Goal: Task Accomplishment & Management: Complete application form

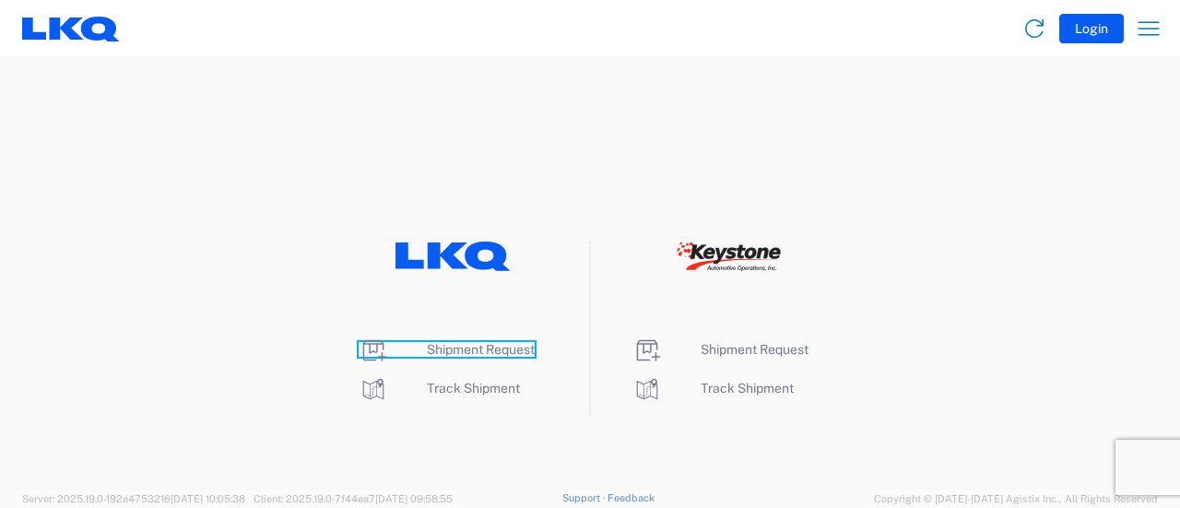
click at [481, 350] on span "Shipment Request" at bounding box center [481, 349] width 108 height 15
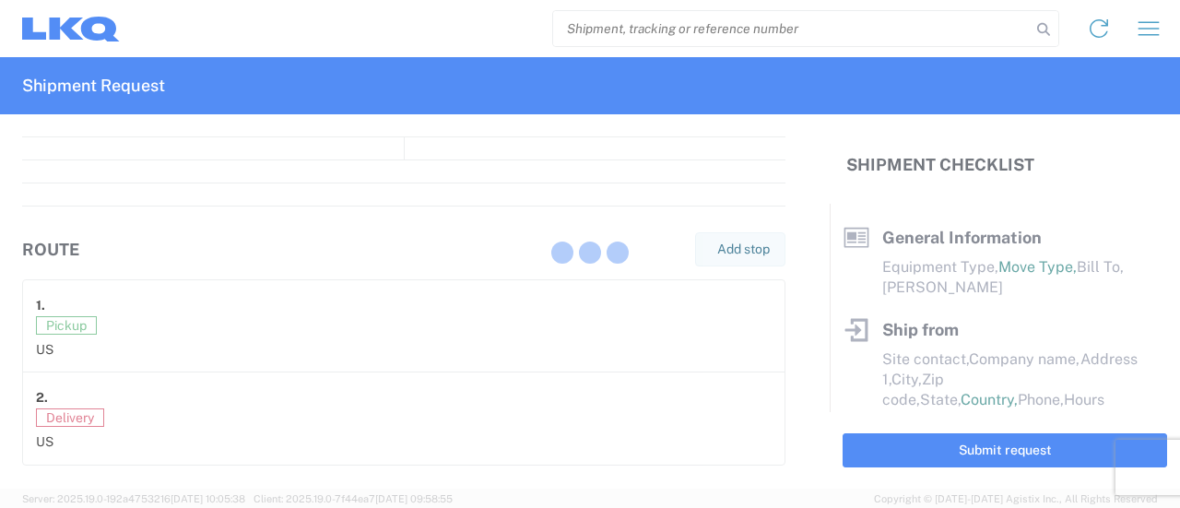
select select "FULL"
select select "LBS"
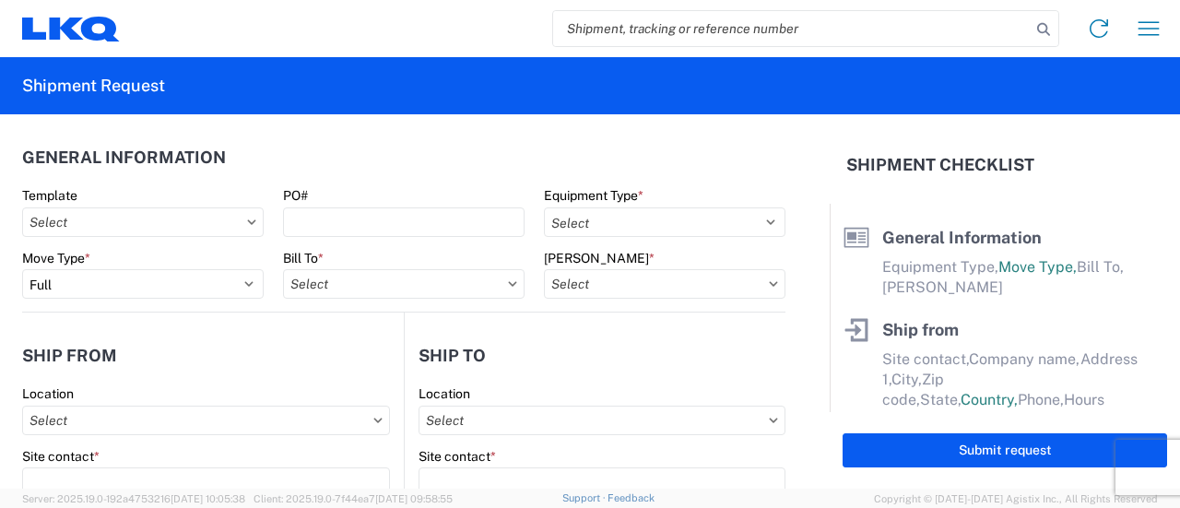
click at [627, 22] on input "search" at bounding box center [792, 28] width 478 height 35
paste input "56736240"
type input "56736240"
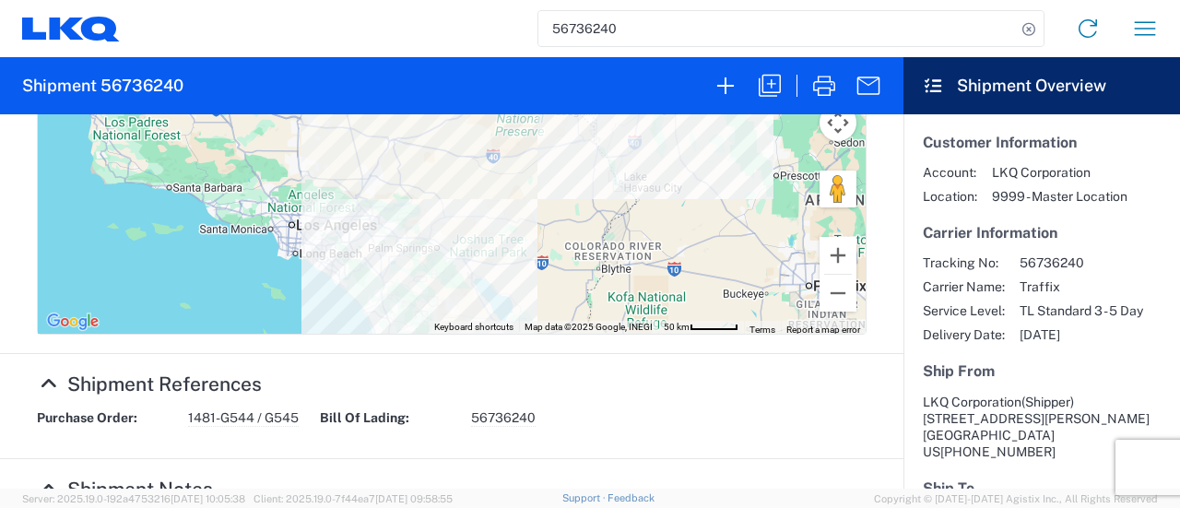
scroll to position [1014, 0]
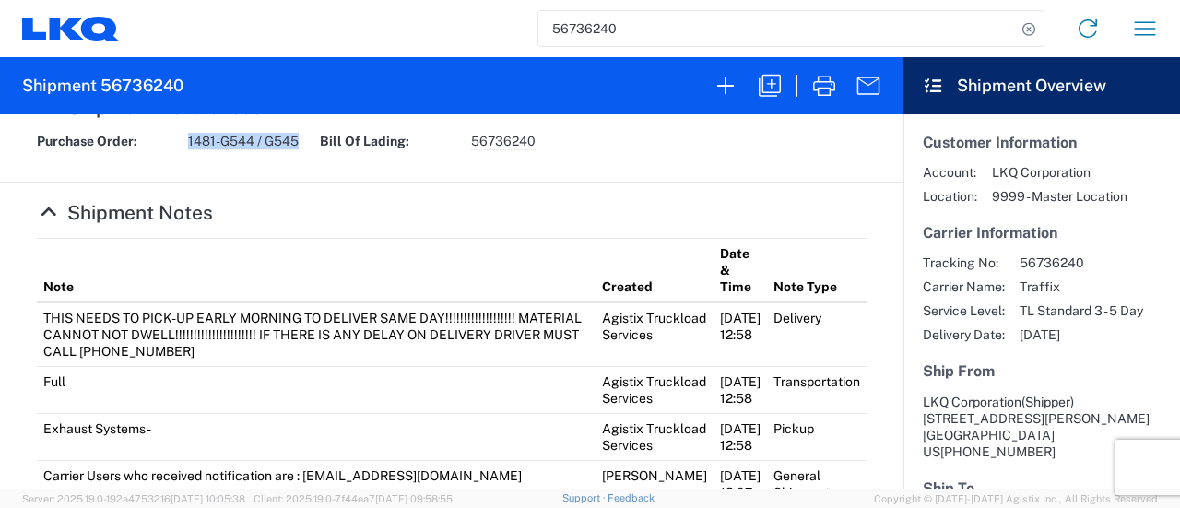
drag, startPoint x: 188, startPoint y: 237, endPoint x: 315, endPoint y: 237, distance: 127.3
click at [315, 163] on div "Purchase Order: 1481-G544 / G545 Bill Of Lading: 56736240" at bounding box center [452, 148] width 849 height 30
copy span "1481-G544 / G545"
click at [776, 82] on icon "button" at bounding box center [770, 86] width 30 height 30
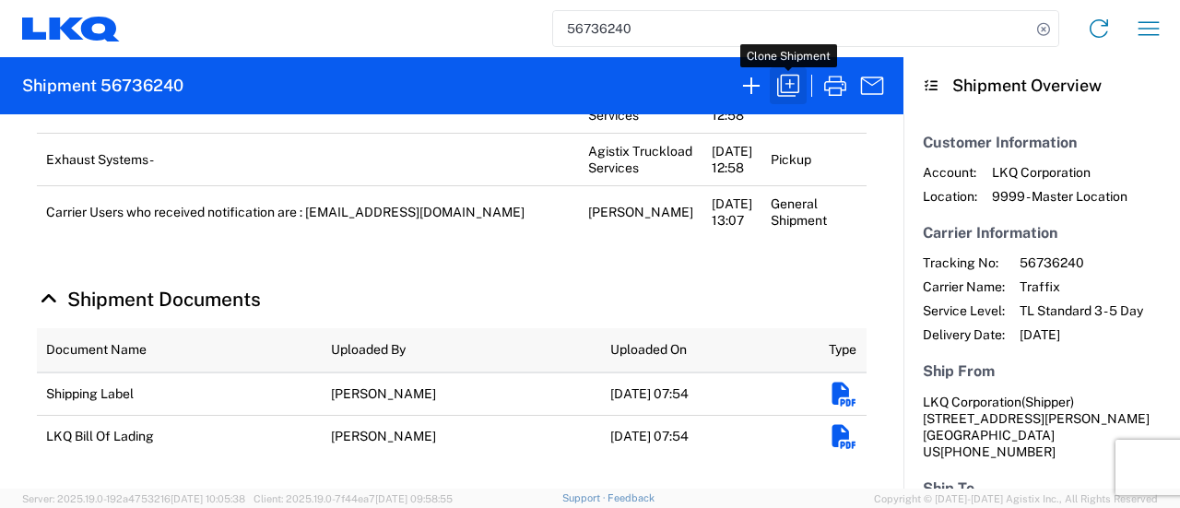
scroll to position [964, 0]
select select "FULL"
select select "US"
select select "LBS"
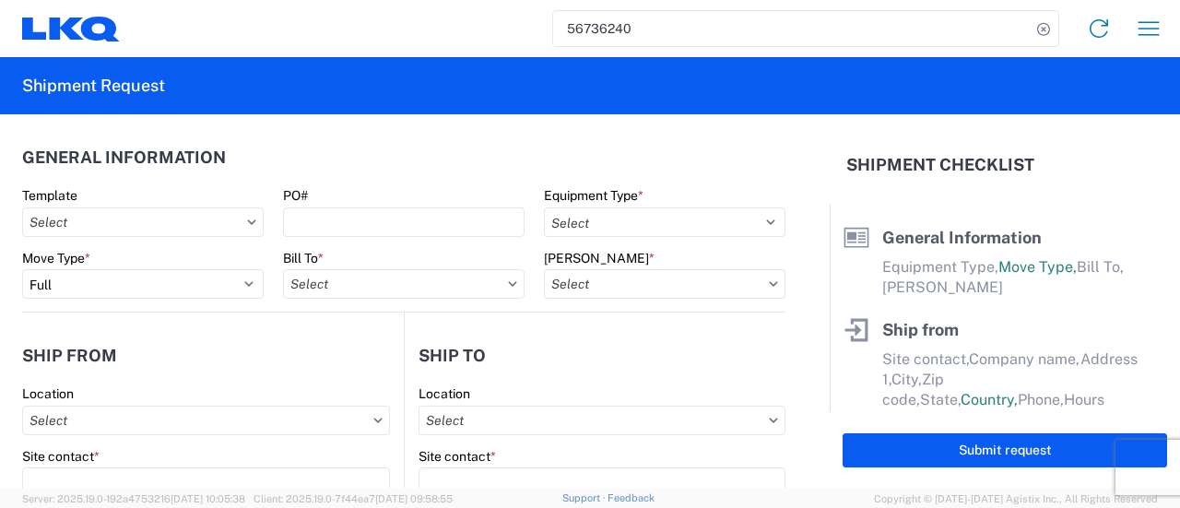
select select "STDV"
type input "Shipper"
type input "LKQ Corporation"
type input "[STREET_ADDRESS][PERSON_NAME]"
type input "[GEOGRAPHIC_DATA]"
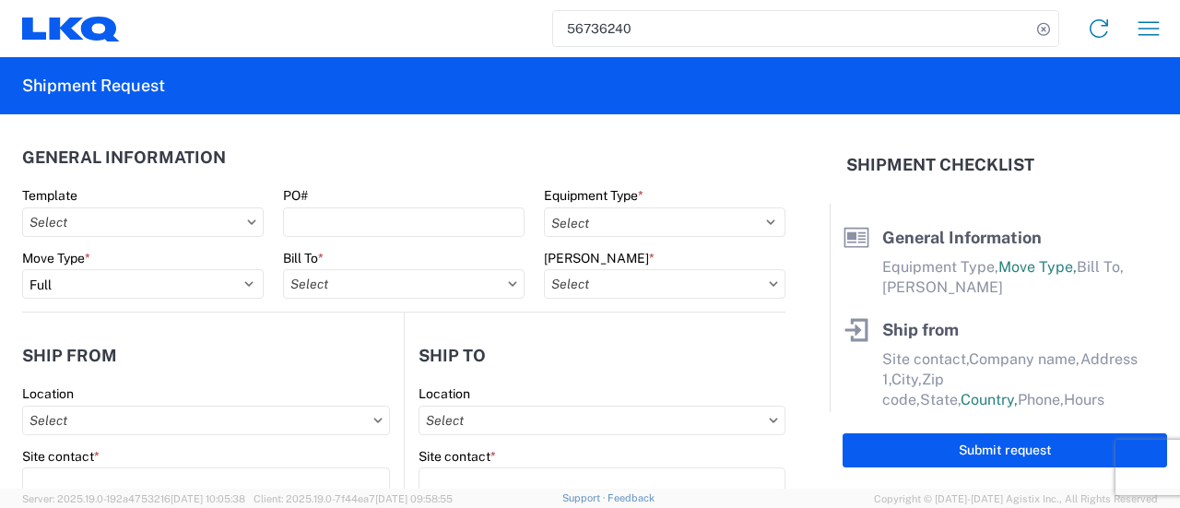
type input "91761"
type input "[EMAIL_ADDRESS][DOMAIN_NAME]"
type input "Iga Wolotolski"
type input "Global Refining Group (West)"
type input "[STREET_ADDRESS][PERSON_NAME]"
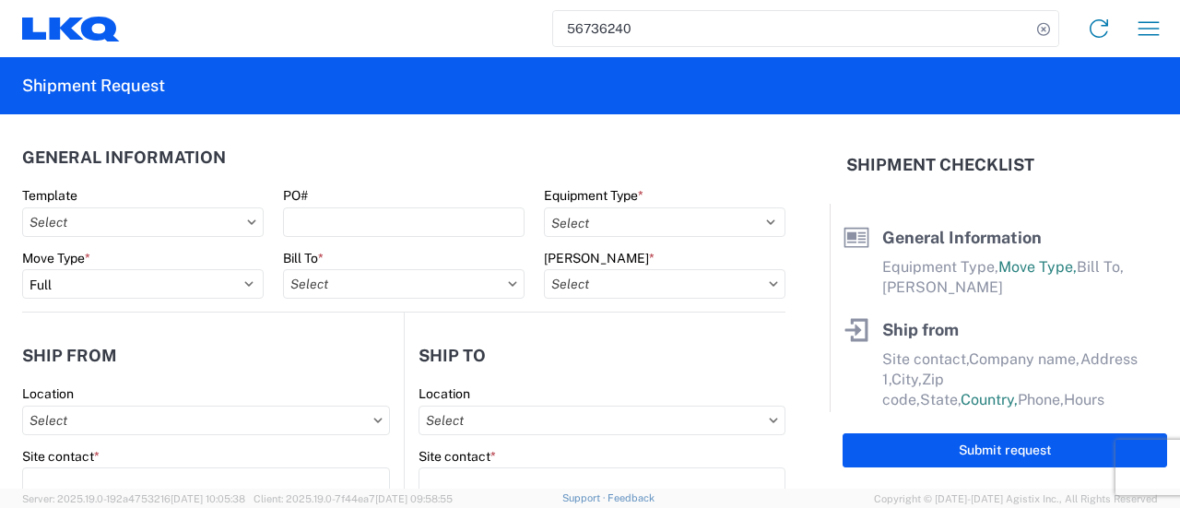
type input "[GEOGRAPHIC_DATA]"
type input "89030"
type input "[EMAIL_ADDRESS][DOMAIN_NAME]"
type input "[PERSON_NAME]"
type input "[EMAIL_ADDRESS][DOMAIN_NAME]"
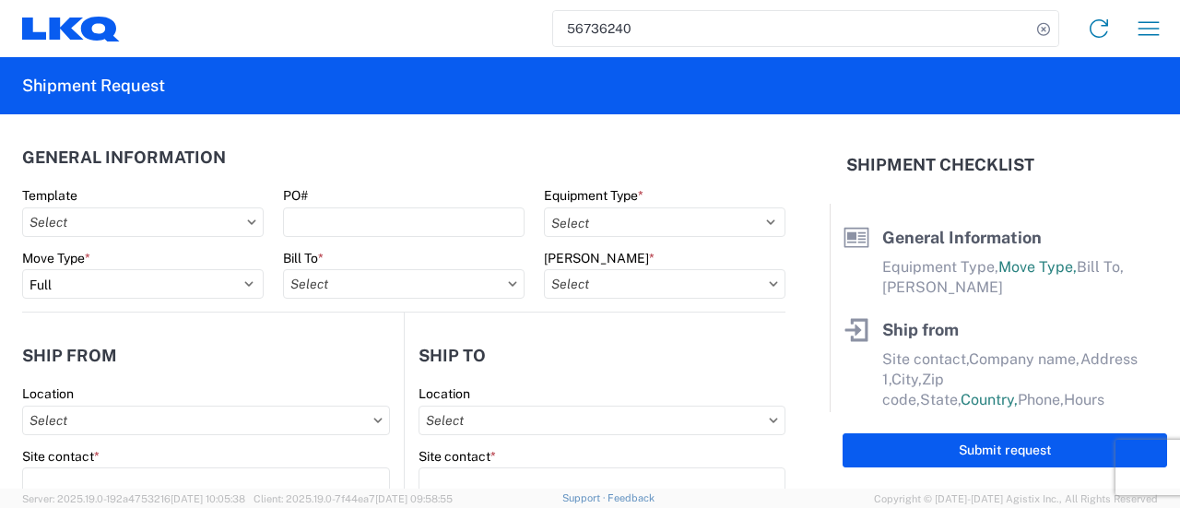
type input "[PHONE_NUMBER]"
type input "[DATE]"
type textarea "THIS NEEDS TO PICK-UP EARLY MORNING TO DELIVER SAME DAY!!!!!!!!!!!!!!!!!!! MATE…"
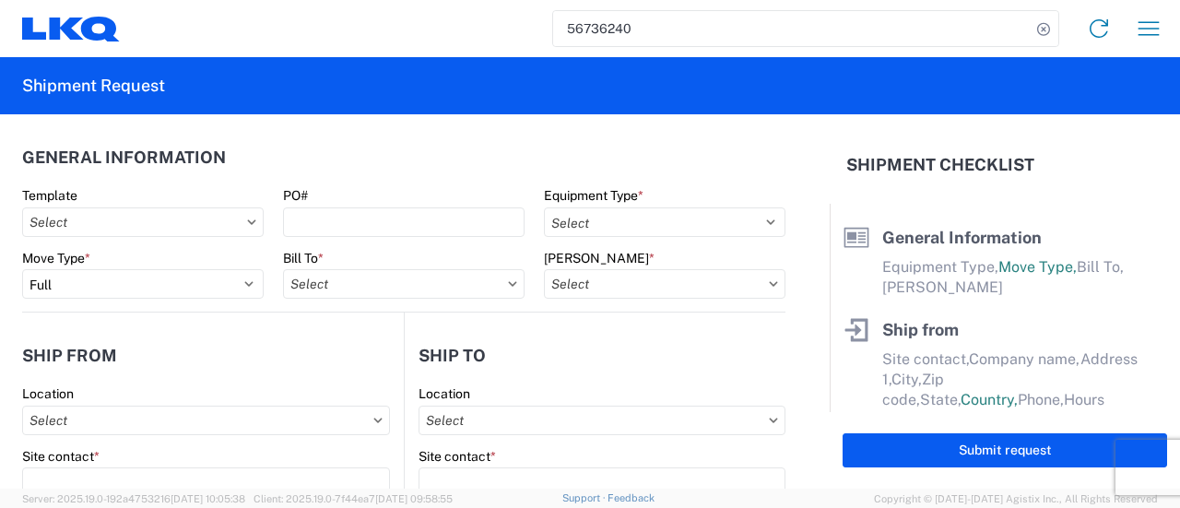
type input "38815"
type input "Exhaust Systems"
type input "38"
type input "1"
select select "US"
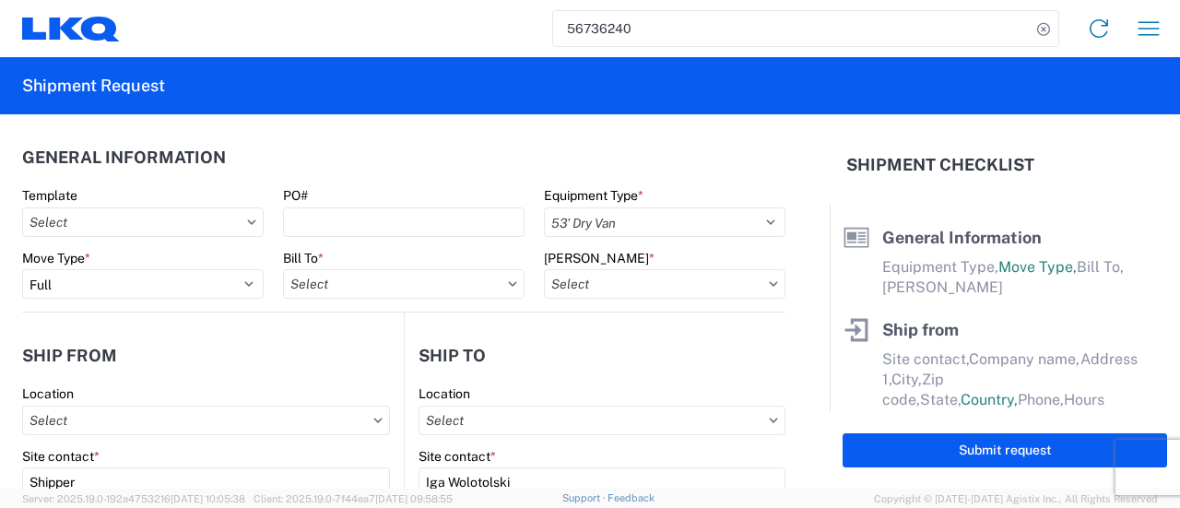
select select "US"
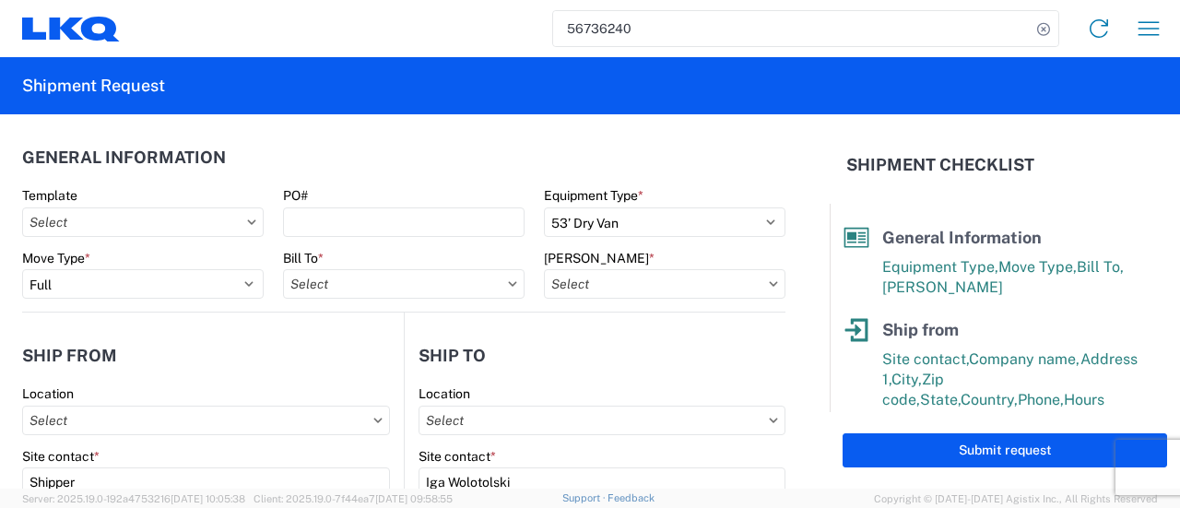
type input "1769 - [US_STATE] Core"
type input "1481 - Precious Metals - Master Mining"
type input "1481-6300-66000-0000 - 1481 Freight Out"
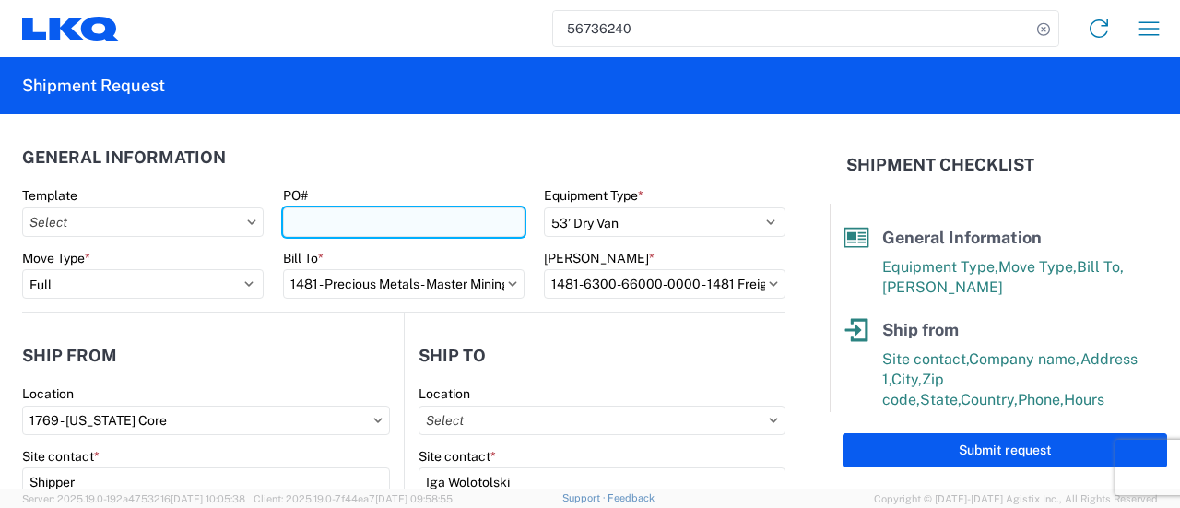
click at [323, 216] on input "PO#" at bounding box center [404, 223] width 242 height 30
paste input "1481-G544 / G545"
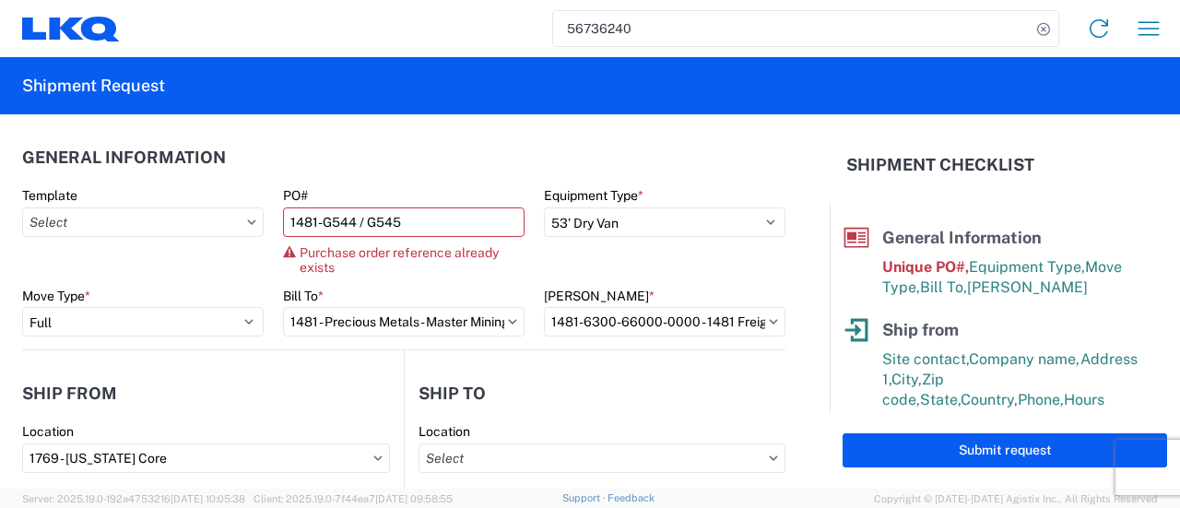
click at [333, 179] on agx-form-section "General Information Template PO# 1481-G544 / G545 Purchase order reference alre…" at bounding box center [404, 242] width 764 height 213
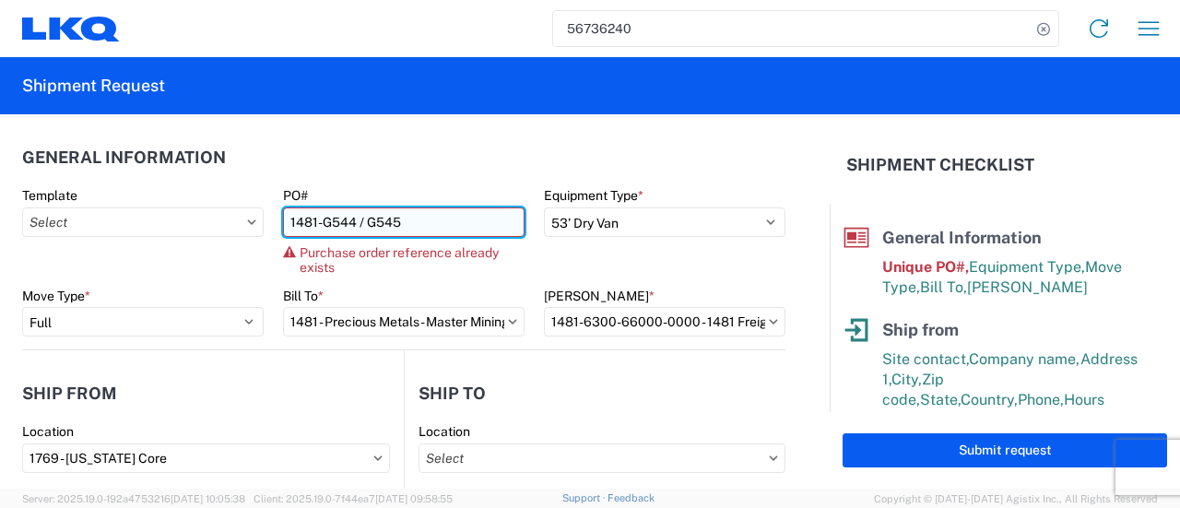
click at [350, 224] on input "1481-G544 / G545" at bounding box center [404, 223] width 242 height 30
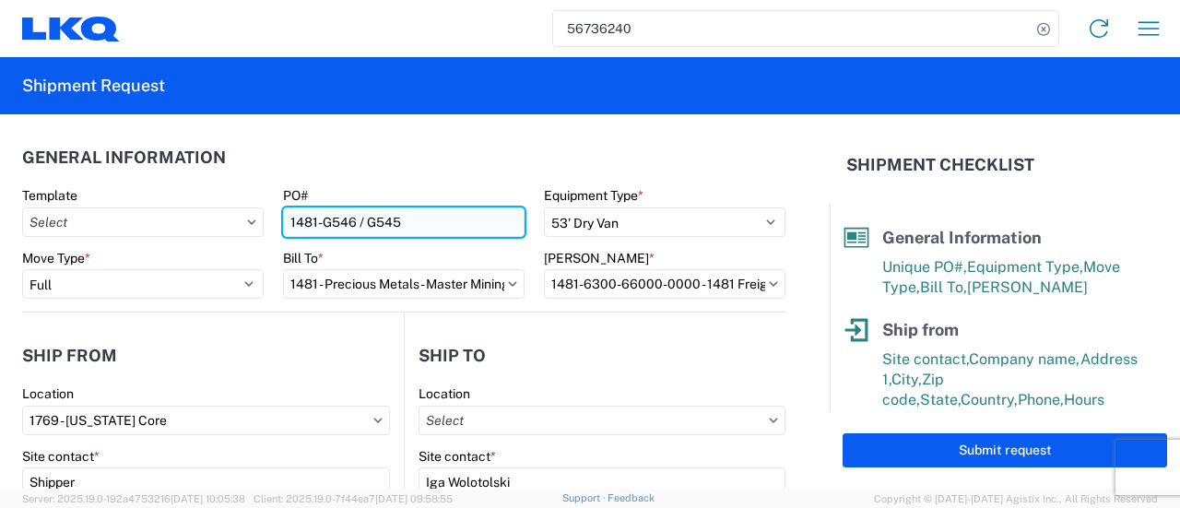
click at [395, 223] on input "1481-G546 / G545" at bounding box center [404, 223] width 242 height 30
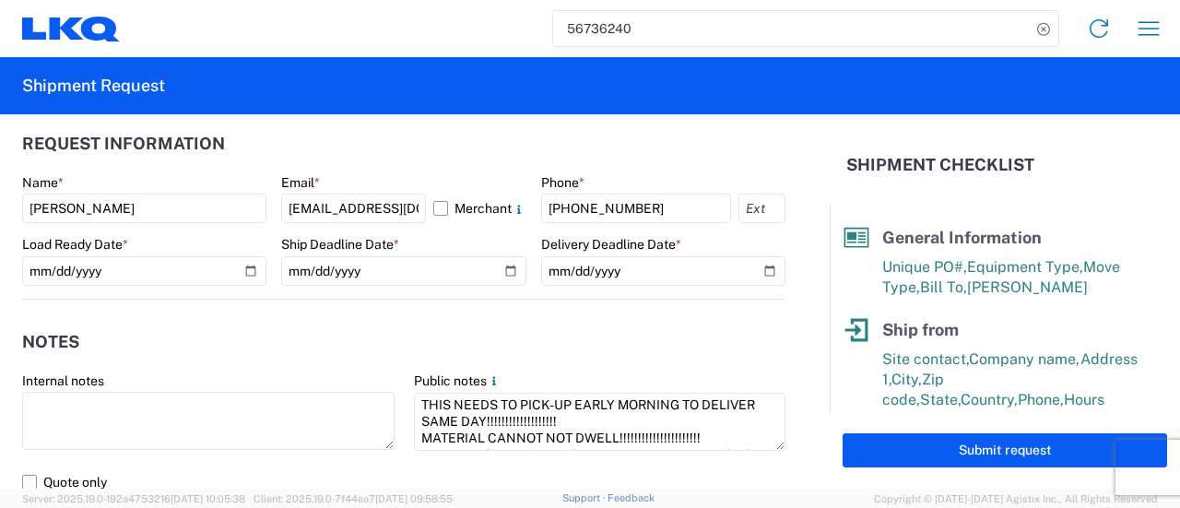
scroll to position [1014, 0]
type input "1481-G546 / G547"
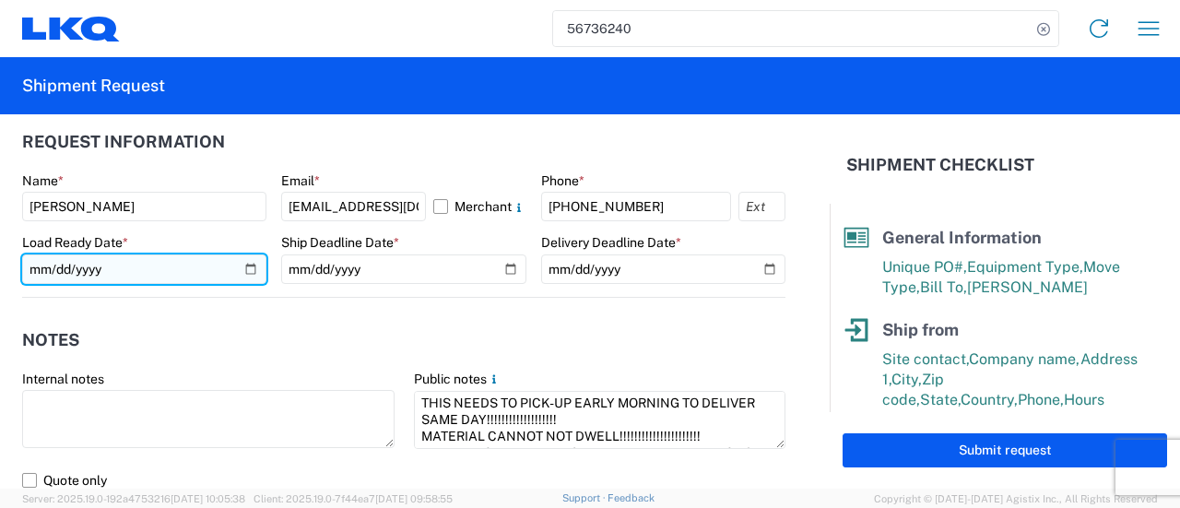
click at [245, 265] on input "[DATE]" at bounding box center [144, 270] width 244 height 30
type input "[DATE]"
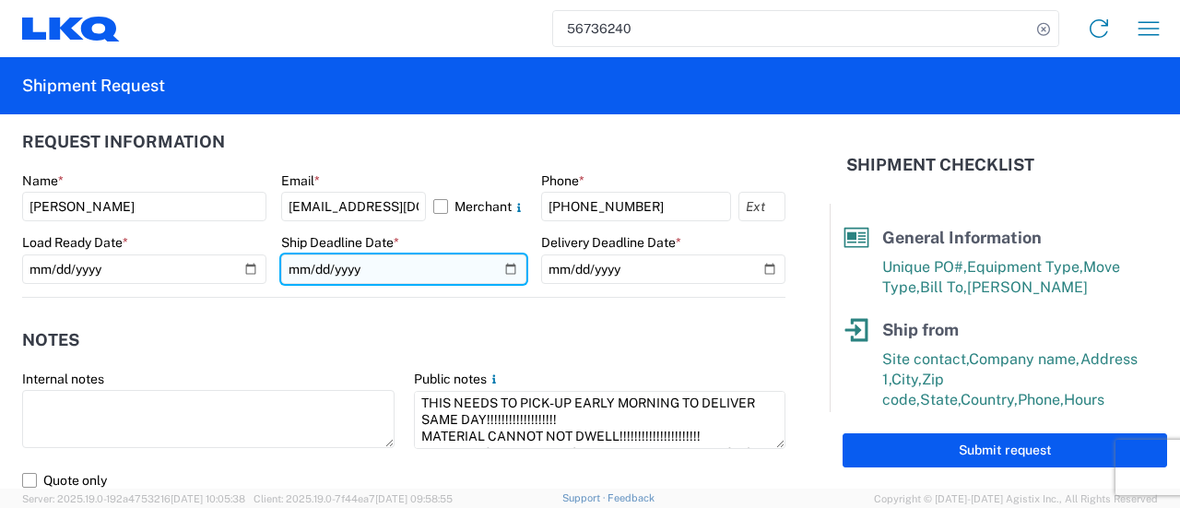
click at [498, 267] on input "[DATE]" at bounding box center [403, 270] width 244 height 30
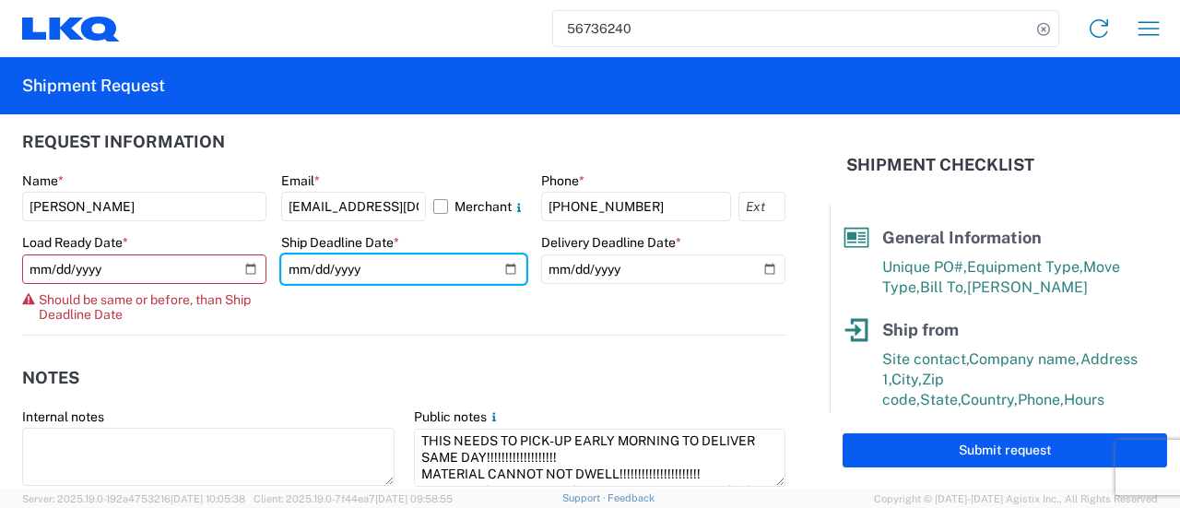
type input "[DATE]"
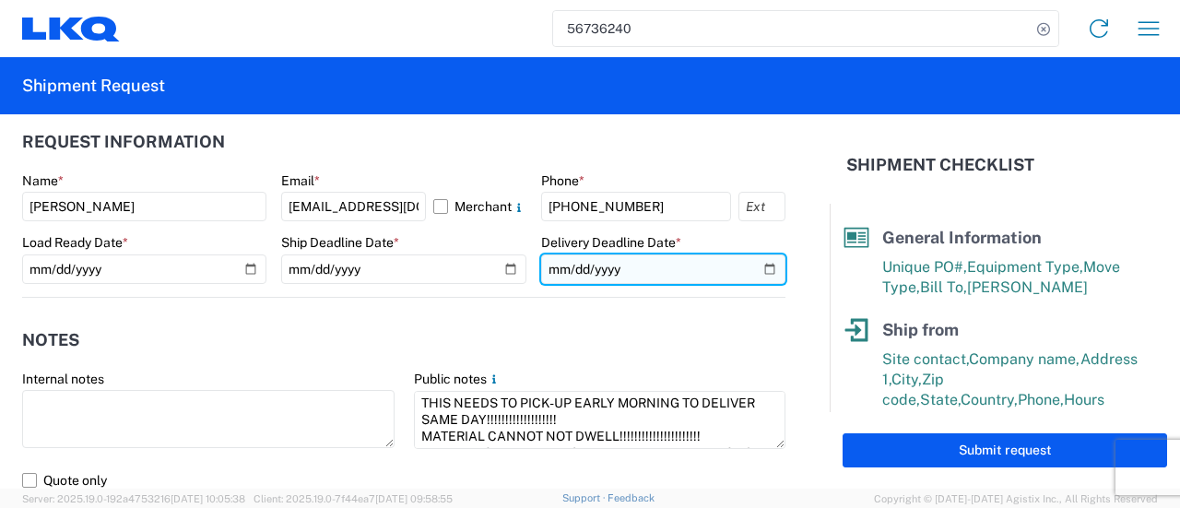
click at [756, 268] on input "[DATE]" at bounding box center [663, 270] width 244 height 30
type input "[DATE]"
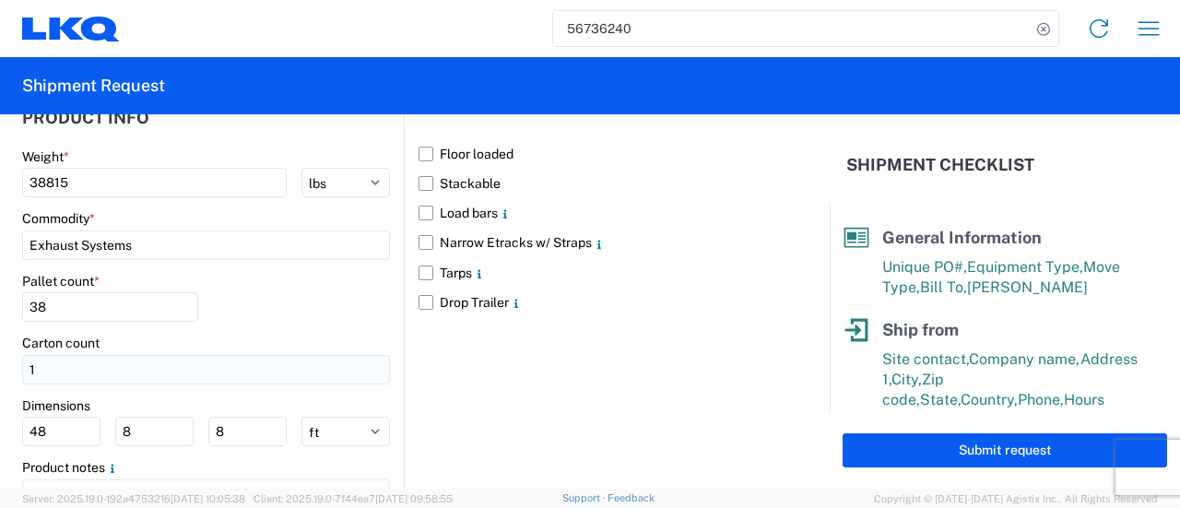
scroll to position [1647, 0]
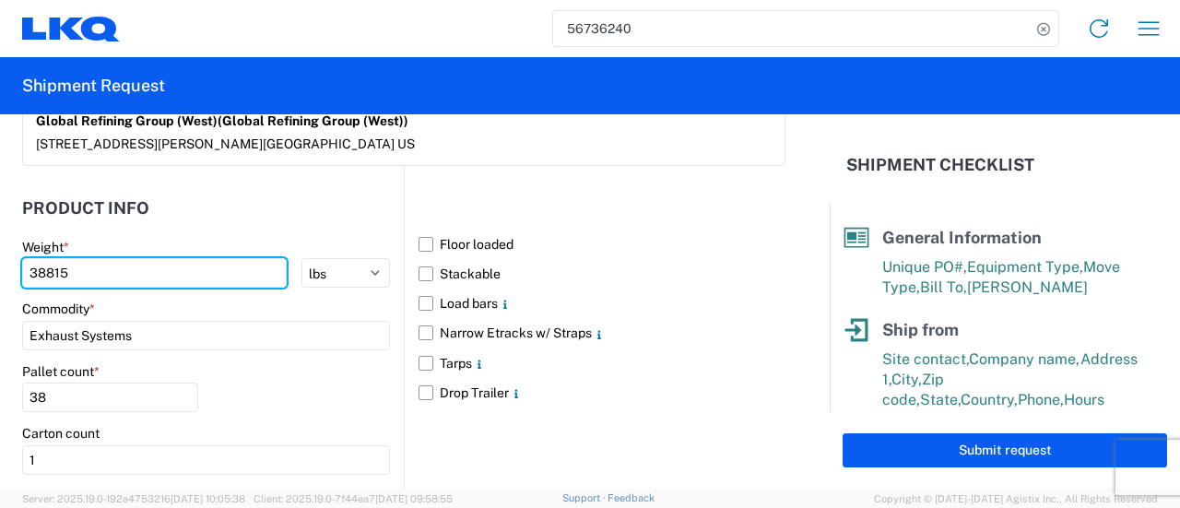
drag, startPoint x: 72, startPoint y: 266, endPoint x: 0, endPoint y: 267, distance: 71.9
click at [0, 261] on form "General Information Template PO# 1481-G546 / G547 Equipment Type * Select 53’ D…" at bounding box center [415, 301] width 830 height 374
type input "40569"
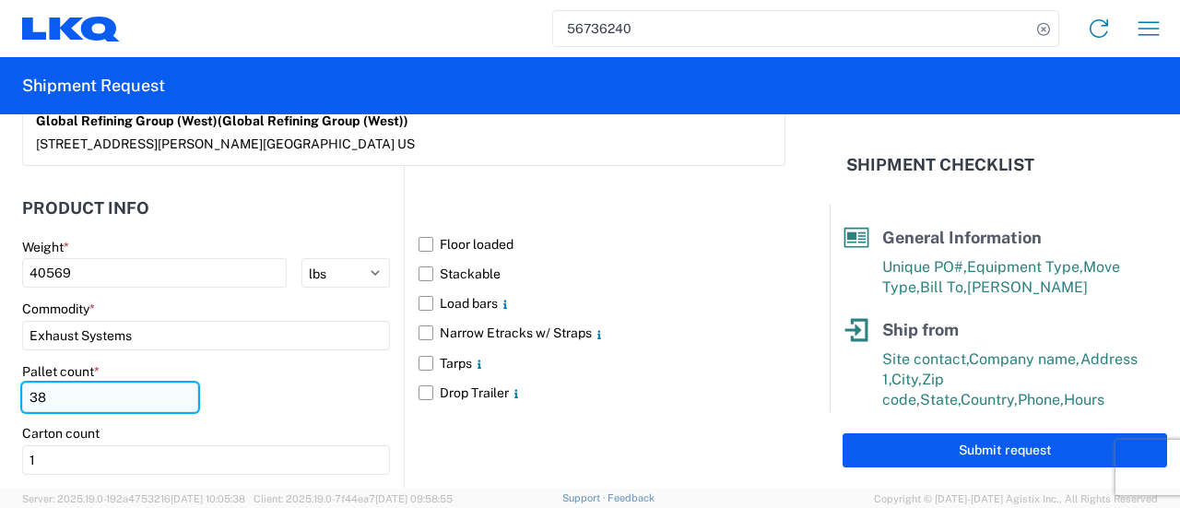
click at [110, 386] on input "38" at bounding box center [110, 398] width 176 height 30
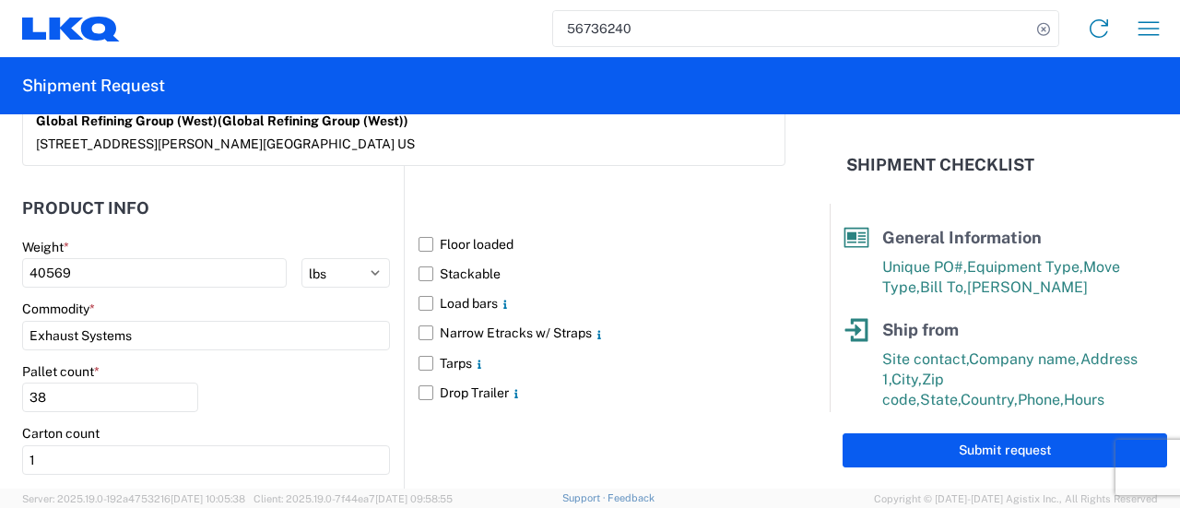
click at [260, 386] on div "Pallet count * 38" at bounding box center [206, 394] width 368 height 63
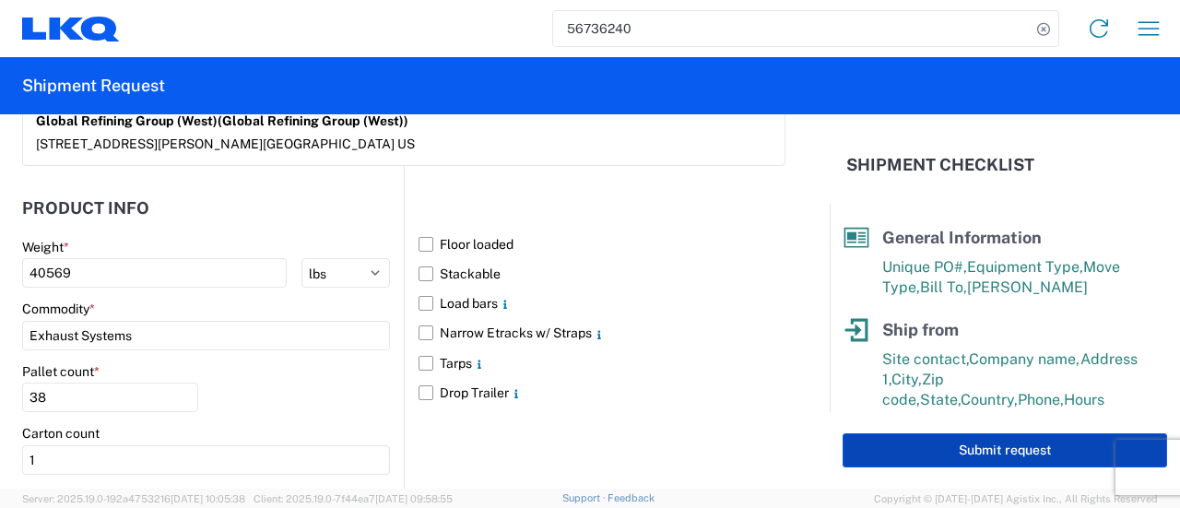
click at [977, 457] on button "Submit request" at bounding box center [1005, 450] width 325 height 34
